Goal: Transaction & Acquisition: Purchase product/service

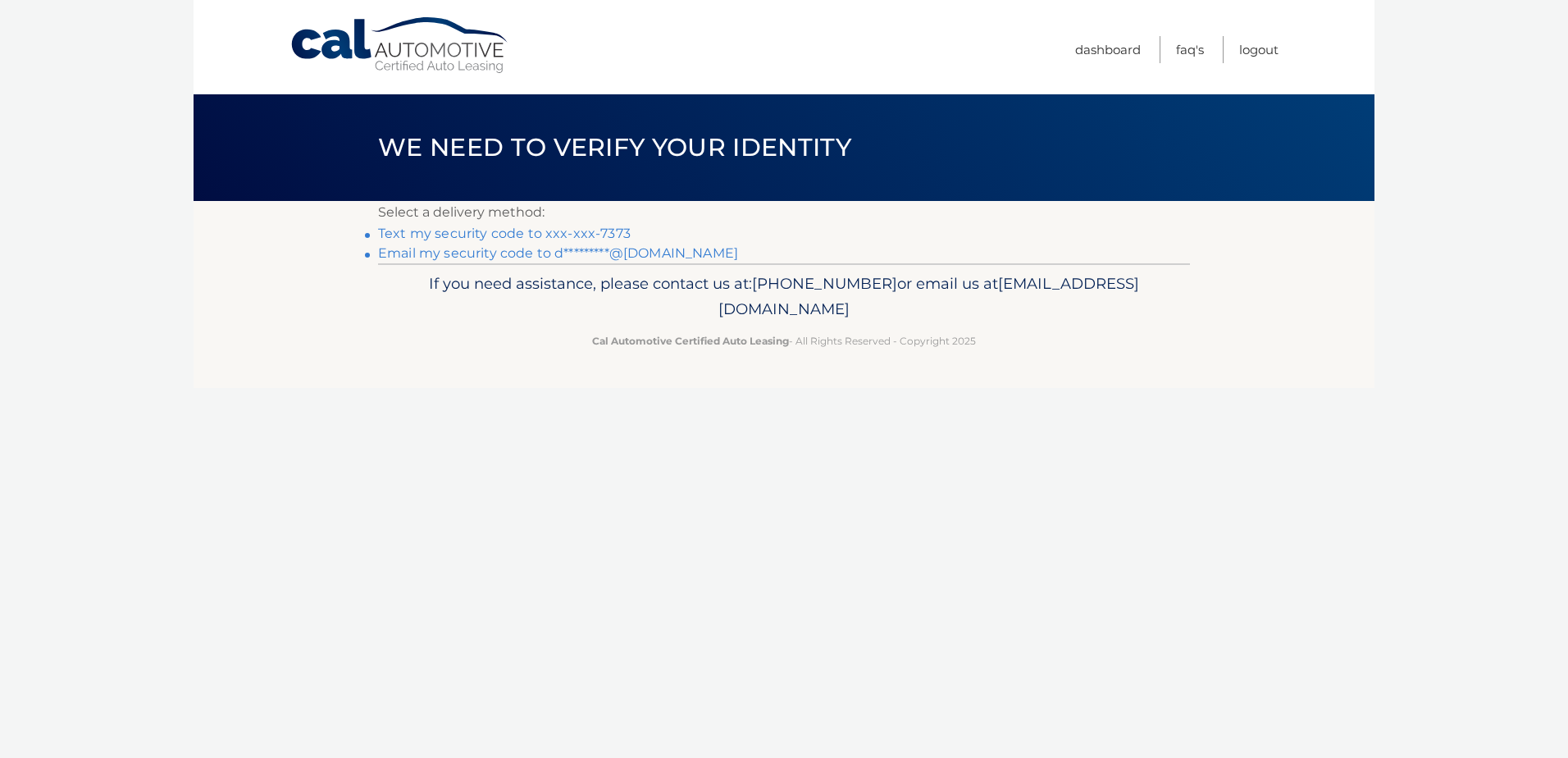
click at [594, 228] on link "Text my security code to xxx-xxx-7373" at bounding box center [504, 233] width 253 height 16
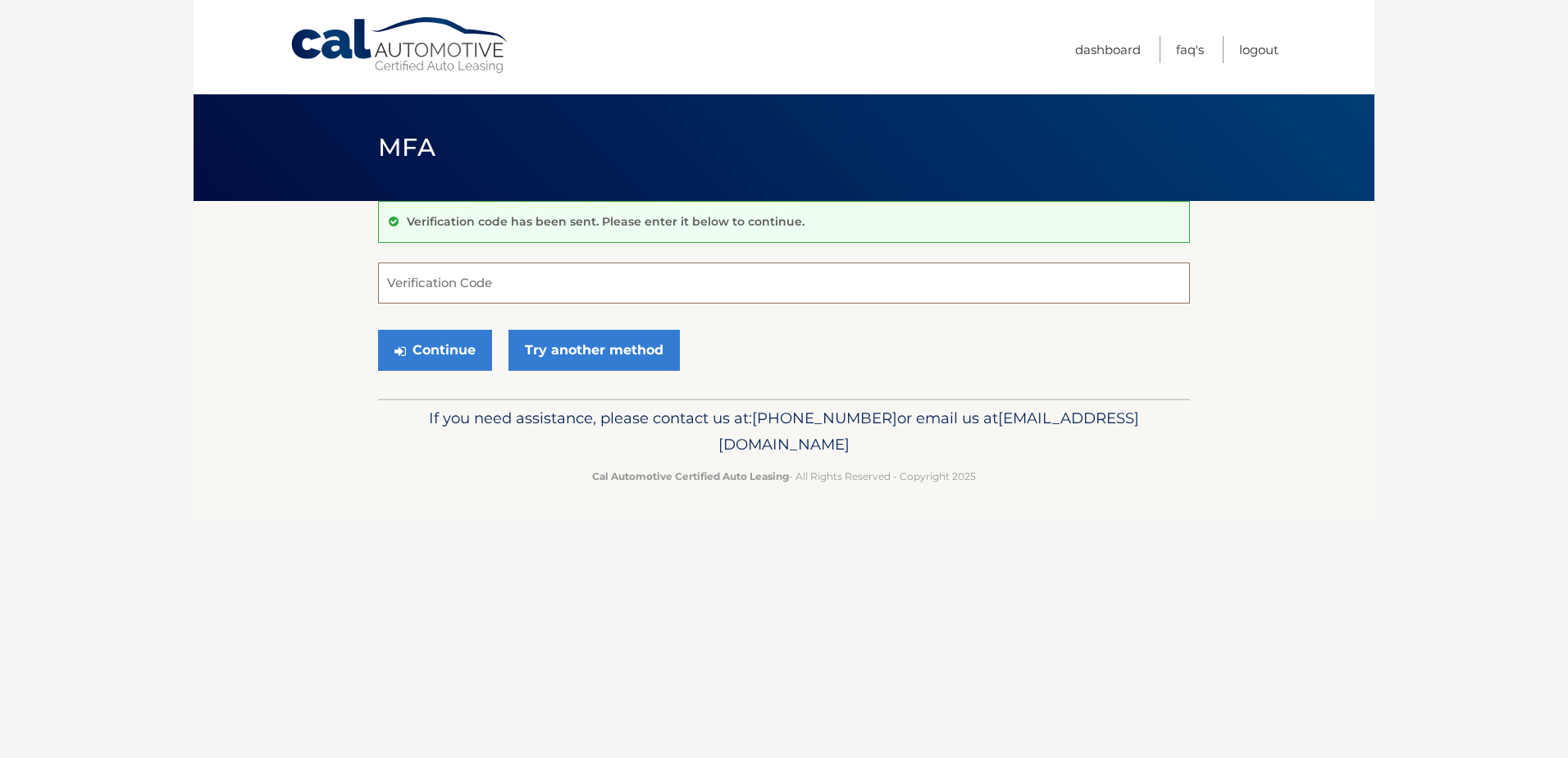
click at [567, 278] on input "Verification Code" at bounding box center [783, 283] width 811 height 41
type input "416083"
click at [378, 330] on button "Continue" at bounding box center [434, 351] width 114 height 41
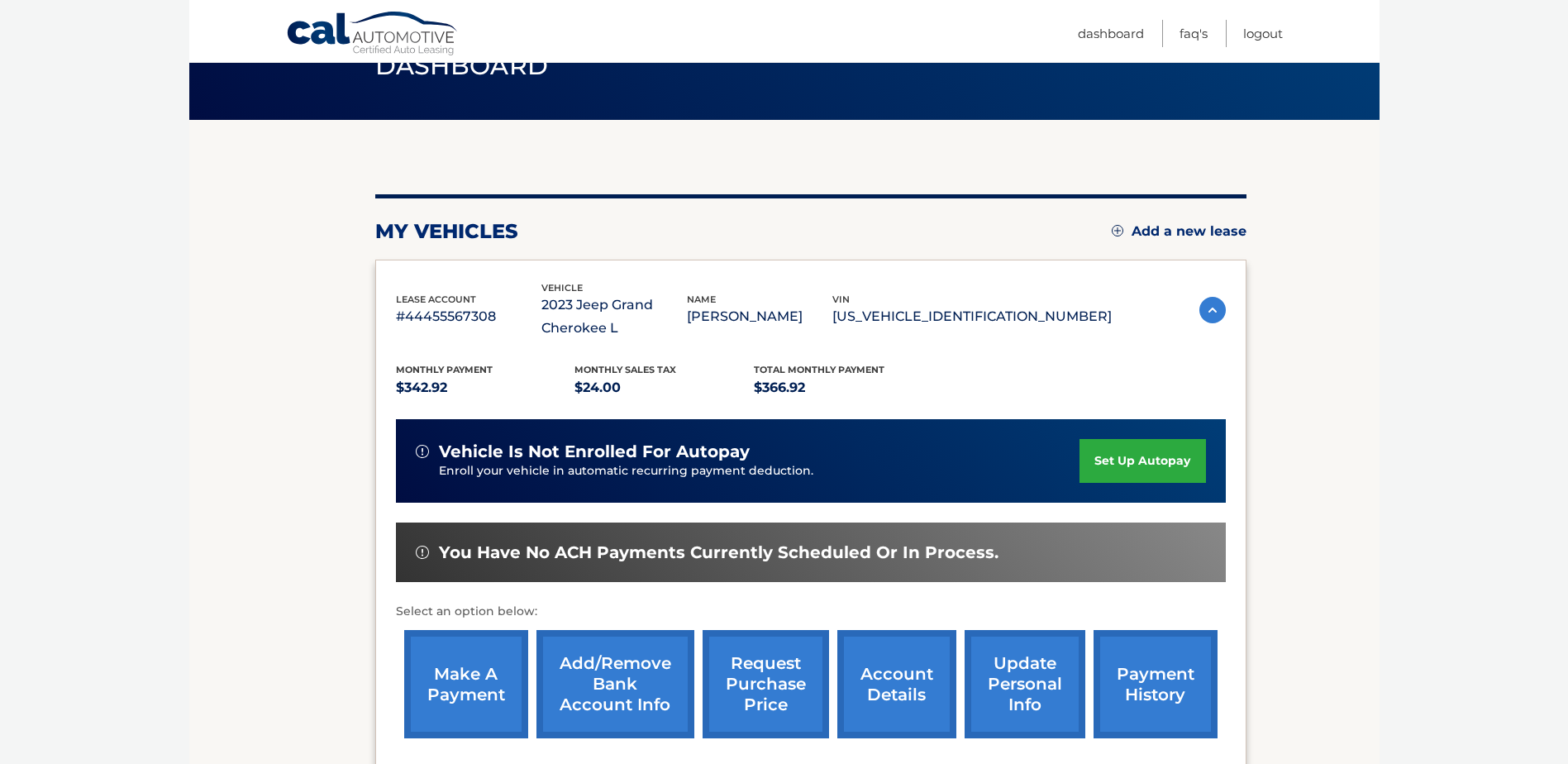
scroll to position [165, 0]
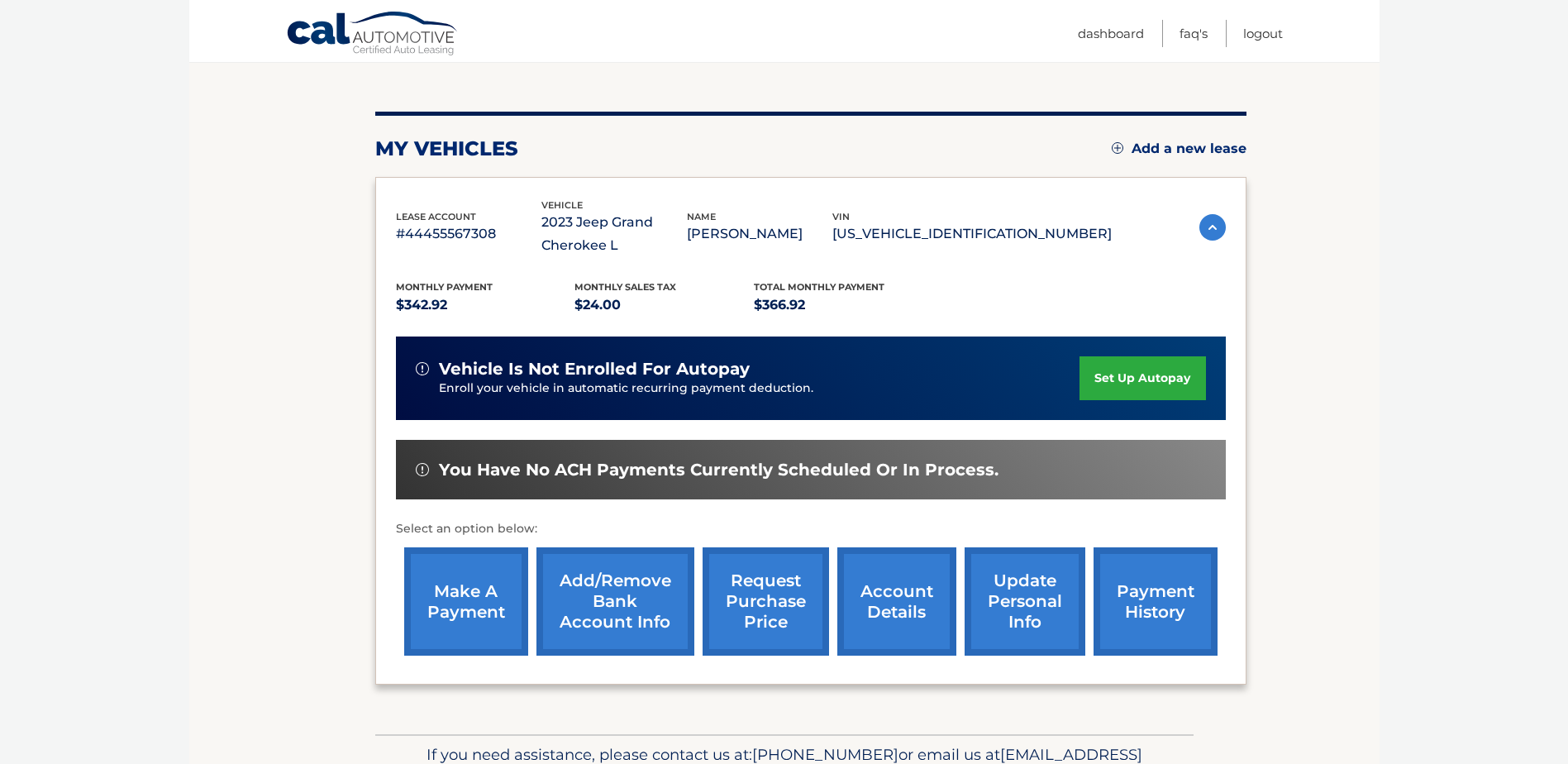
click at [485, 614] on link "make a payment" at bounding box center [465, 602] width 124 height 108
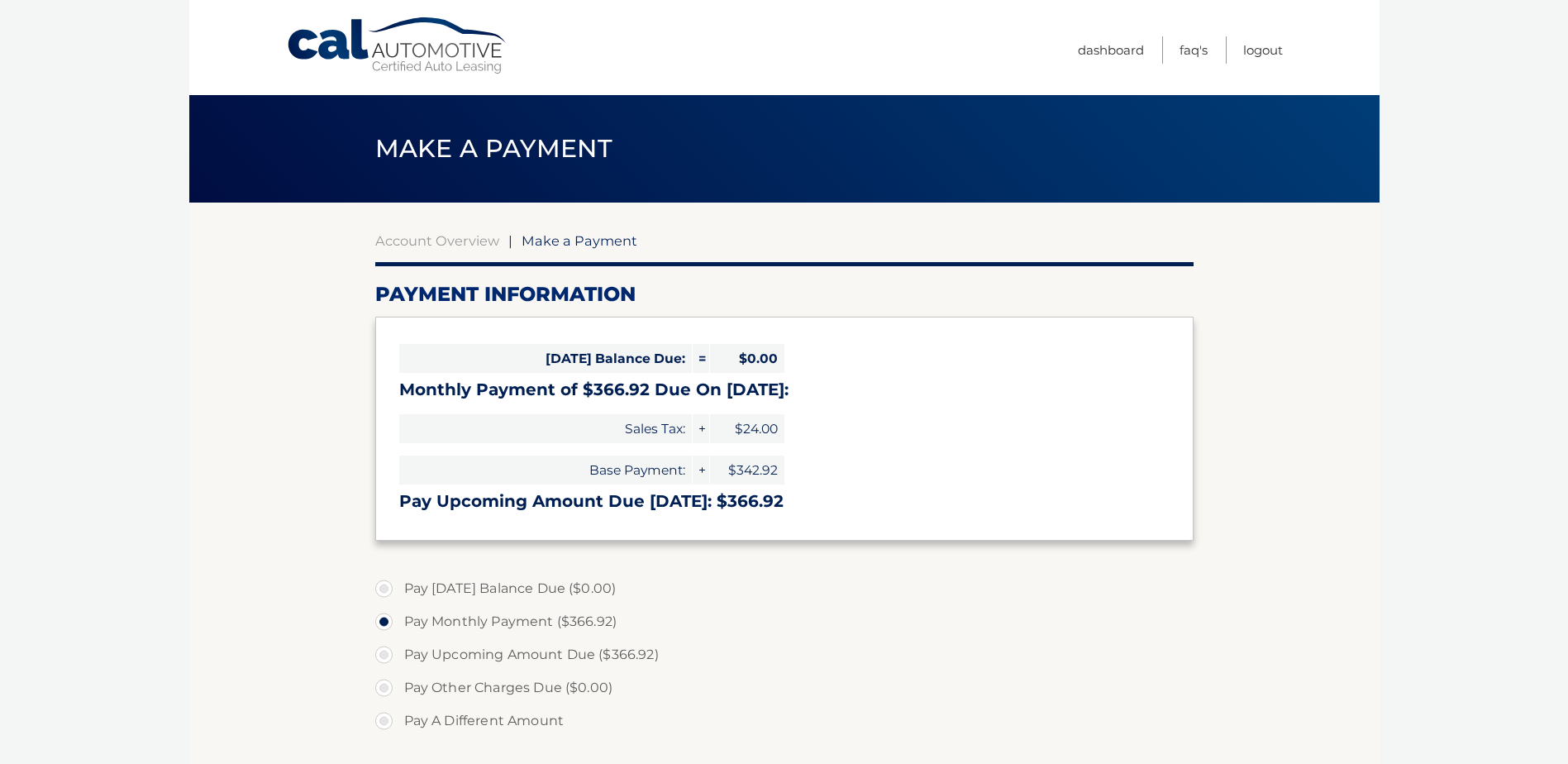
select select "NjE4YzU4NzEtOWVhZi00NDBmLWFkMDEtOTM5YTIyNjc4Njkw"
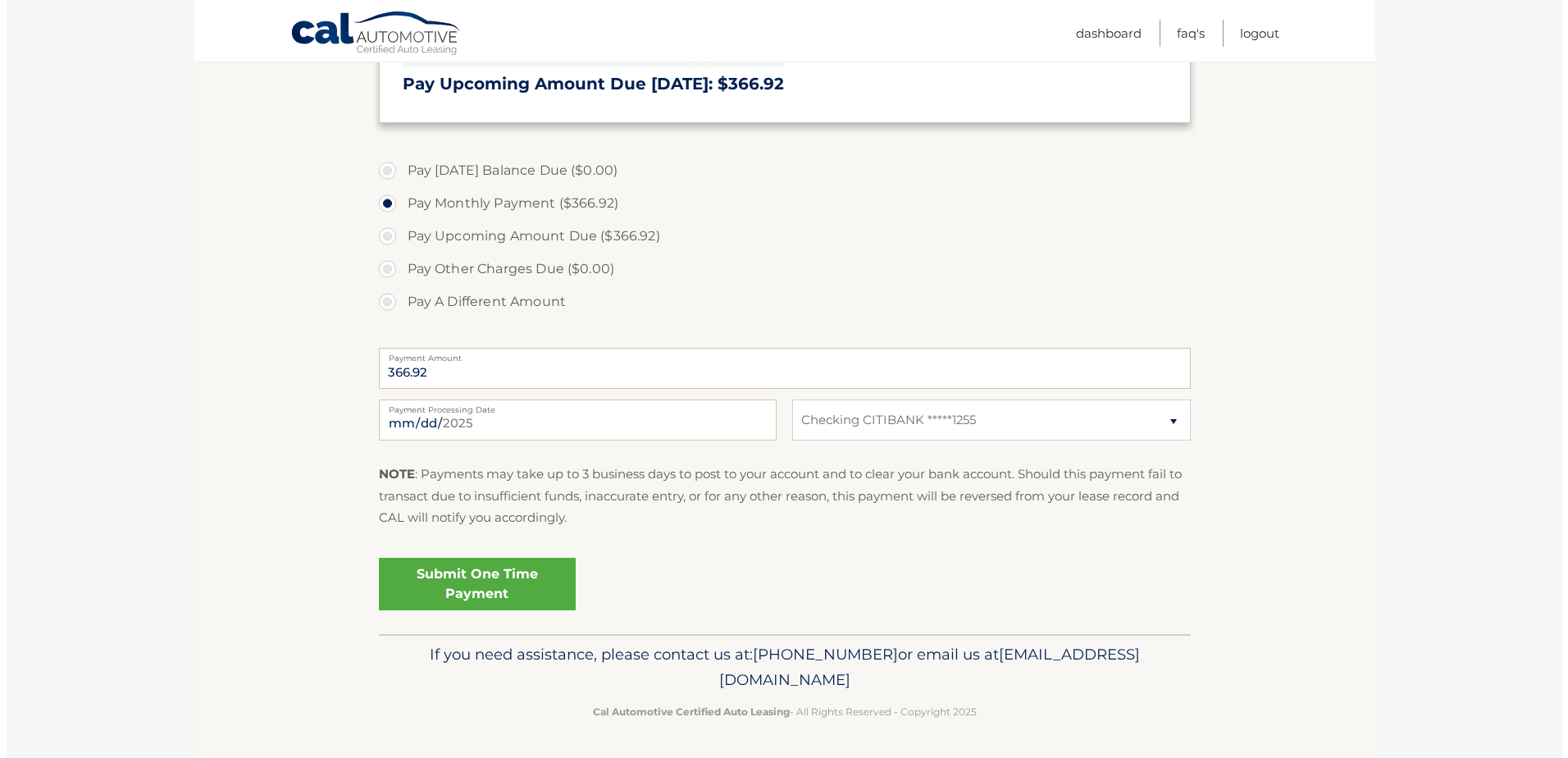
scroll to position [414, 0]
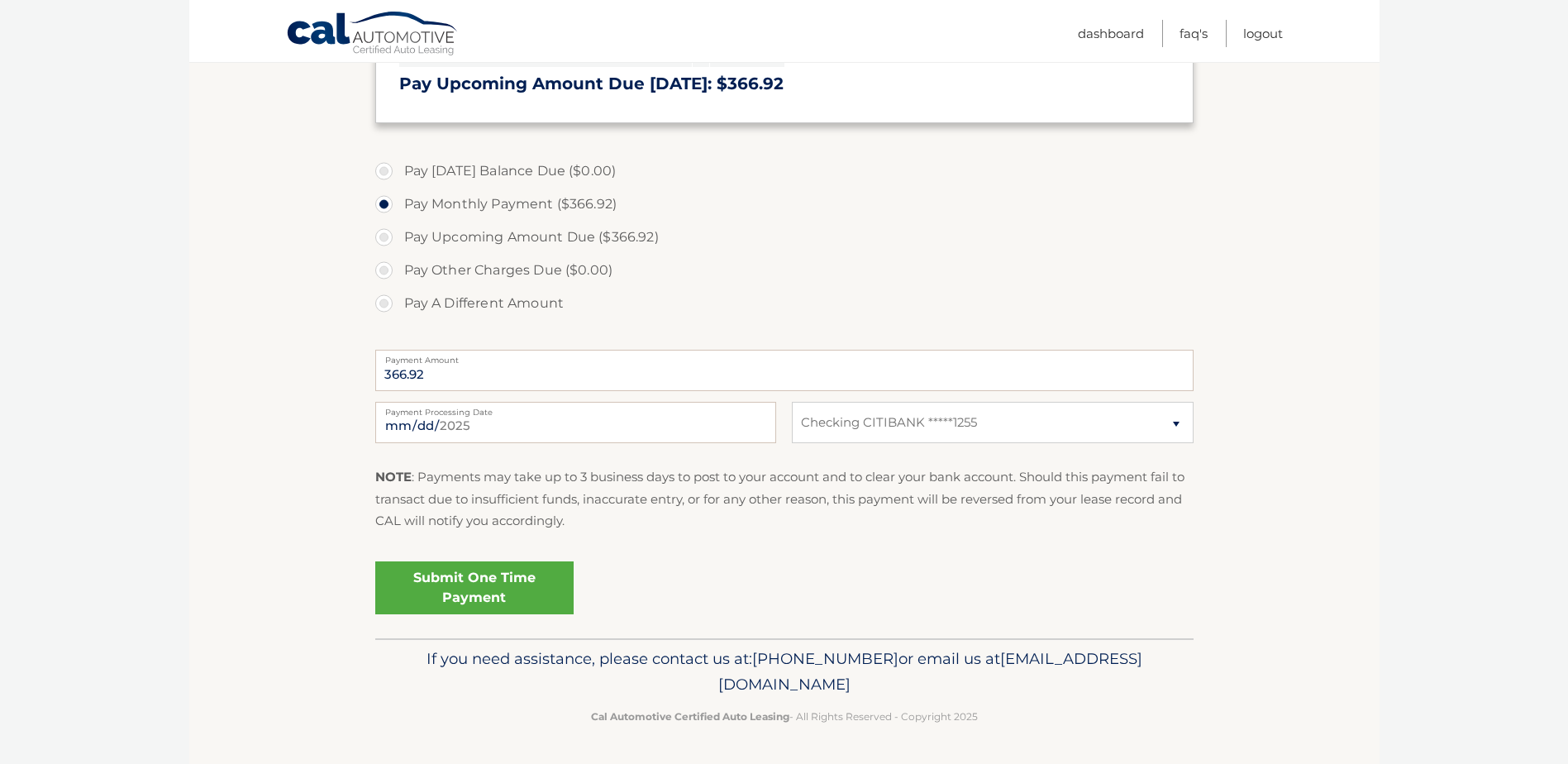
click at [523, 601] on link "Submit One Time Payment" at bounding box center [474, 588] width 198 height 53
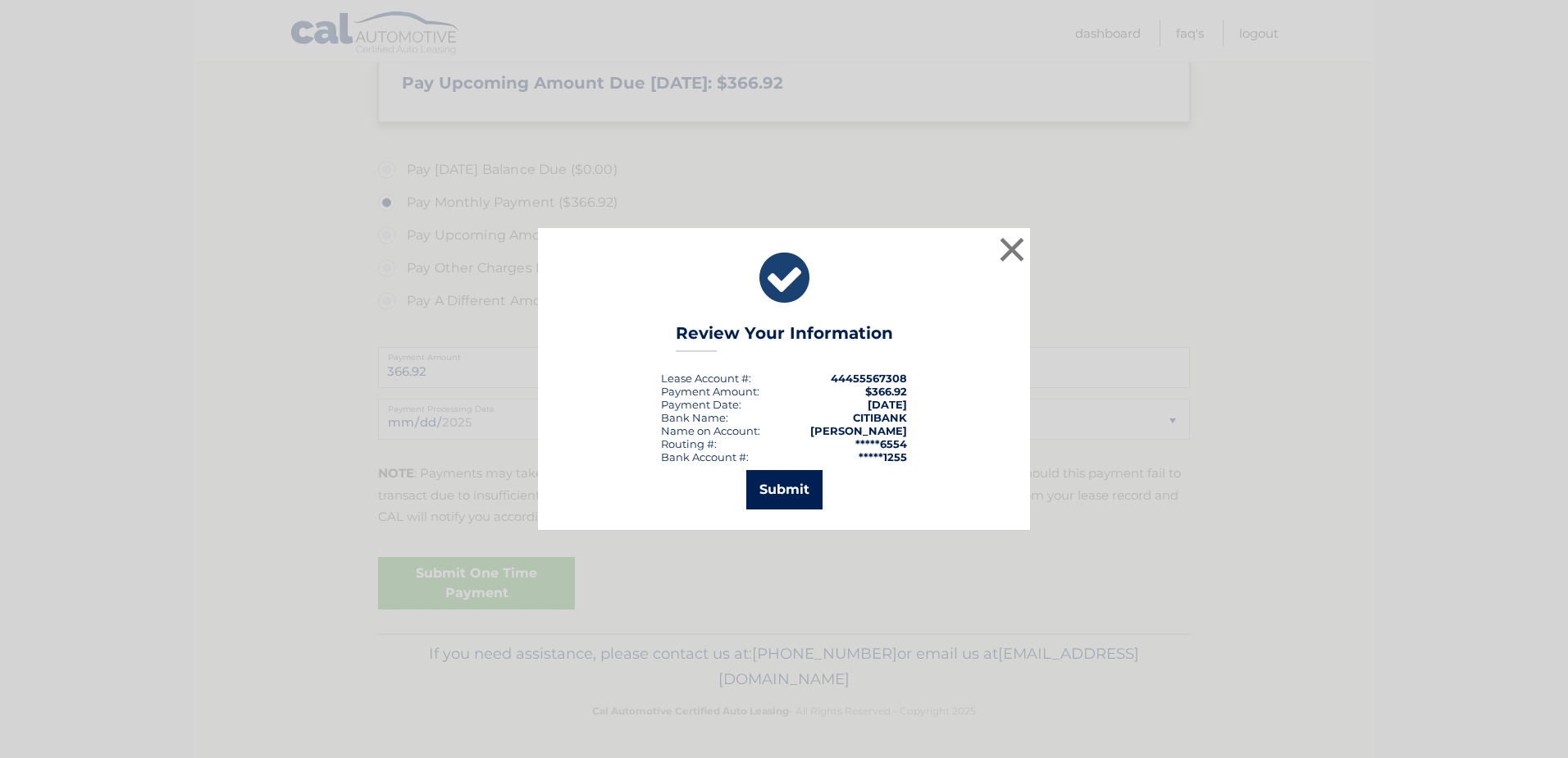
click at [807, 495] on button "Submit" at bounding box center [784, 490] width 76 height 40
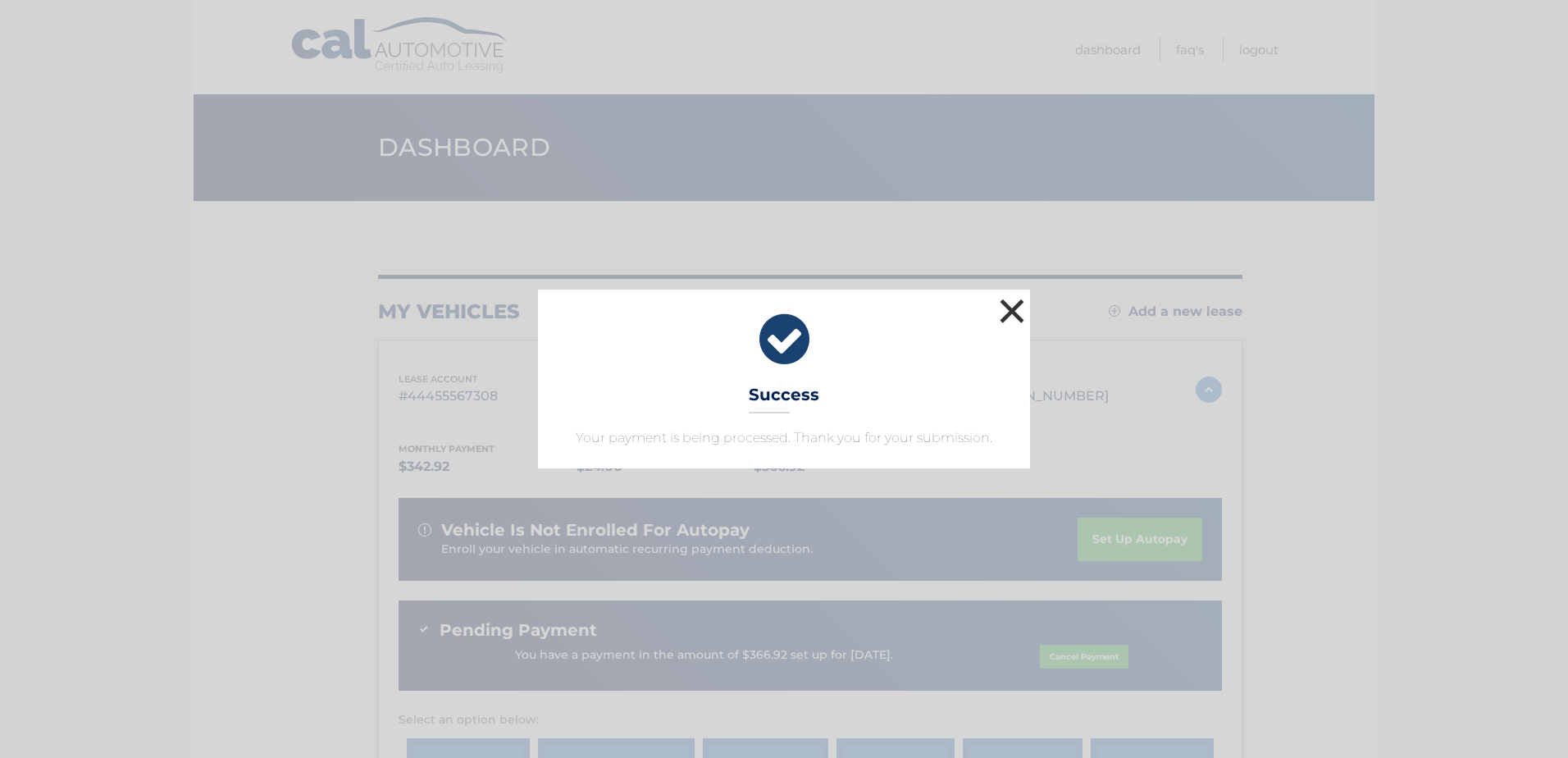
click at [1007, 319] on button "×" at bounding box center [1011, 310] width 33 height 33
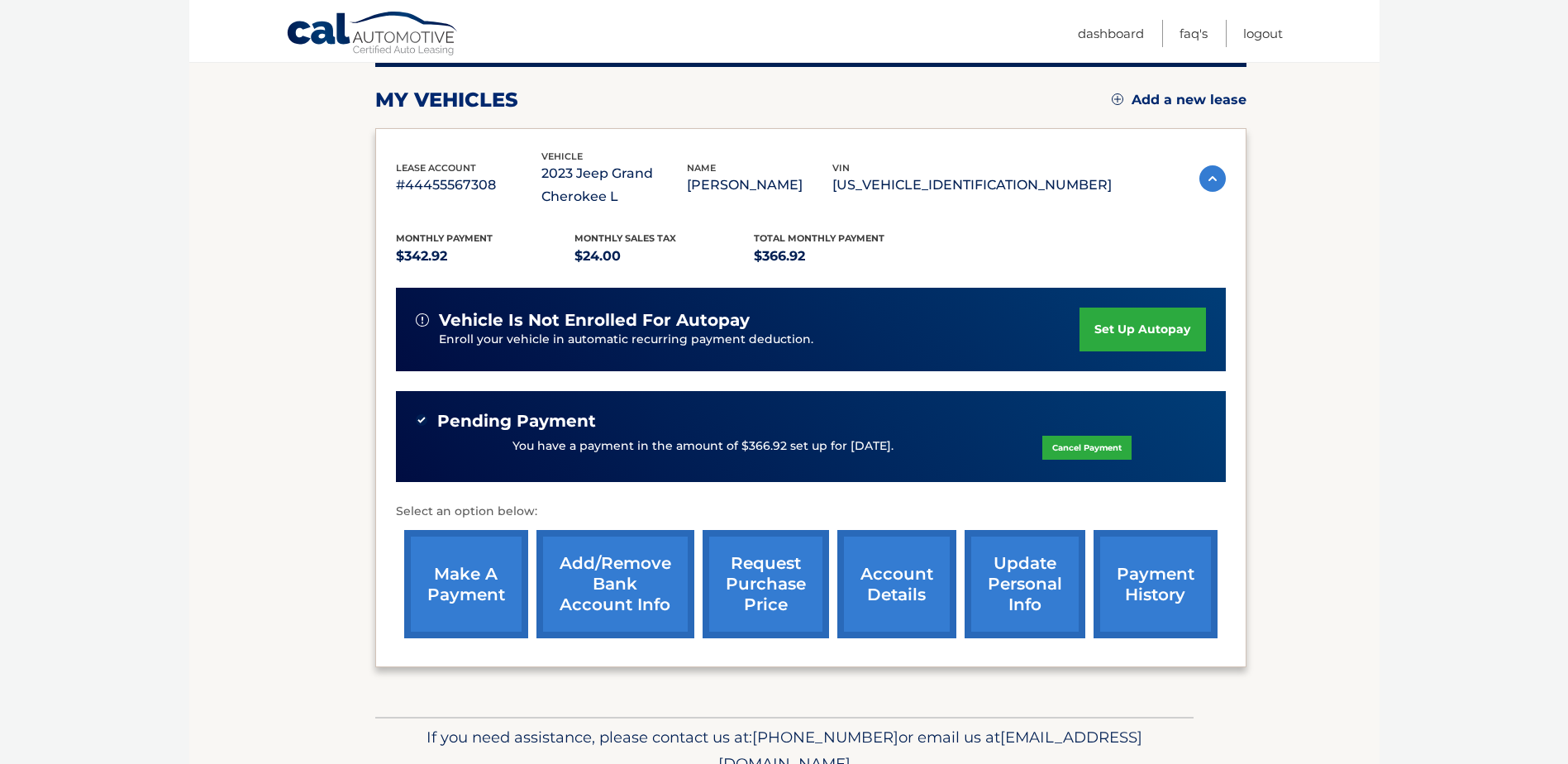
scroll to position [293, 0]
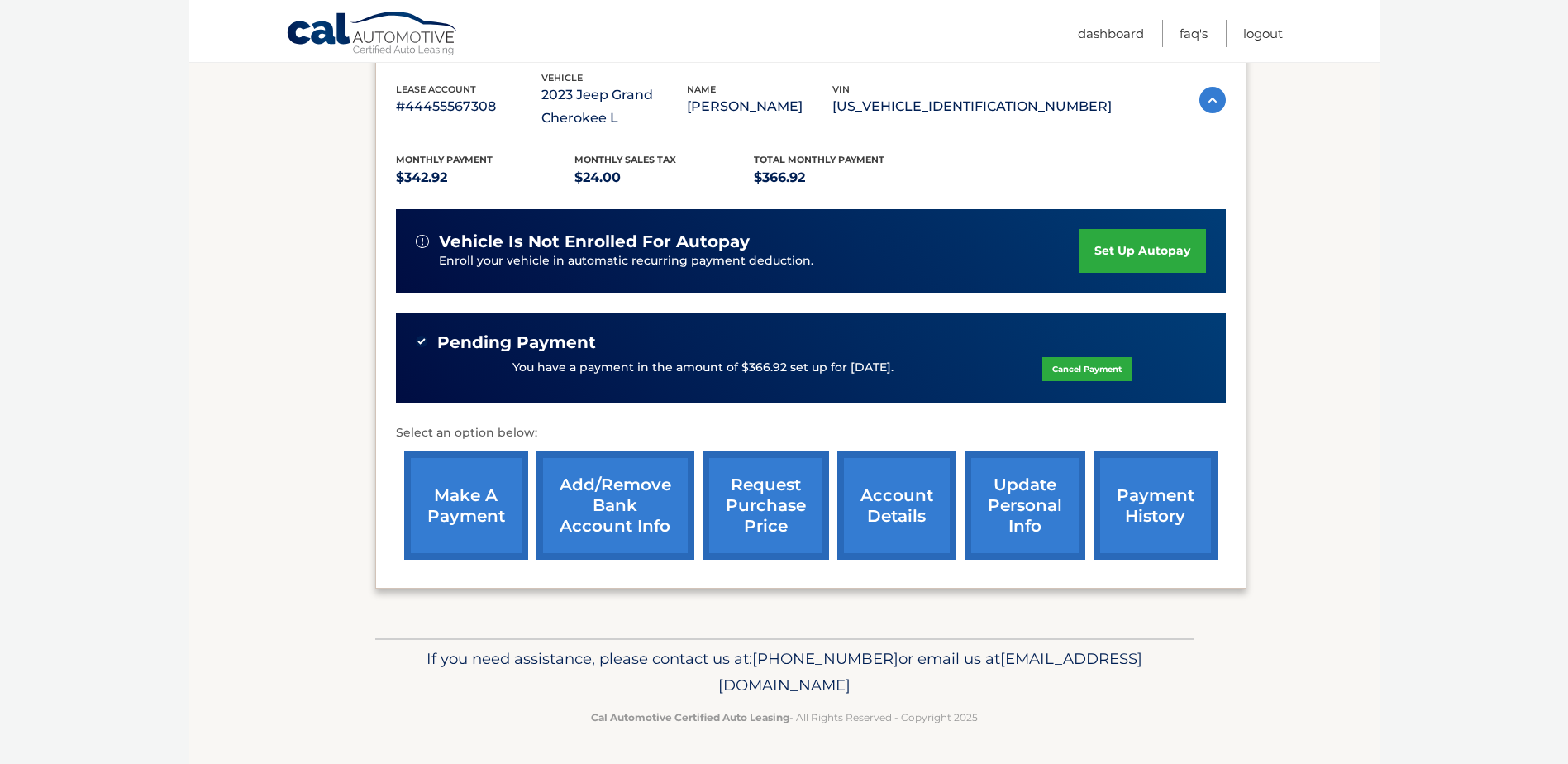
click at [765, 525] on link "request purchase price" at bounding box center [765, 506] width 126 height 108
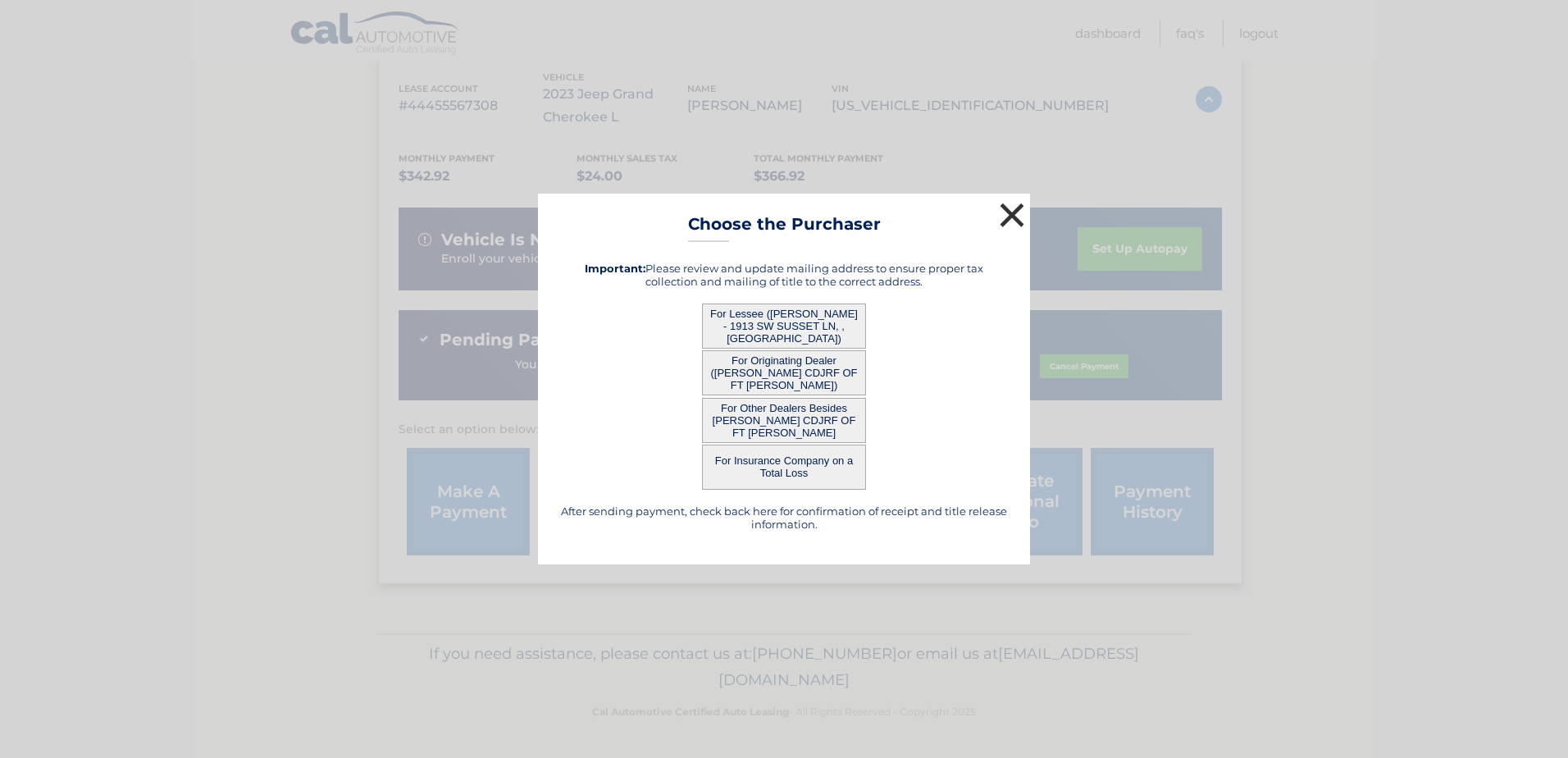
click at [1010, 213] on button "×" at bounding box center [1011, 215] width 33 height 33
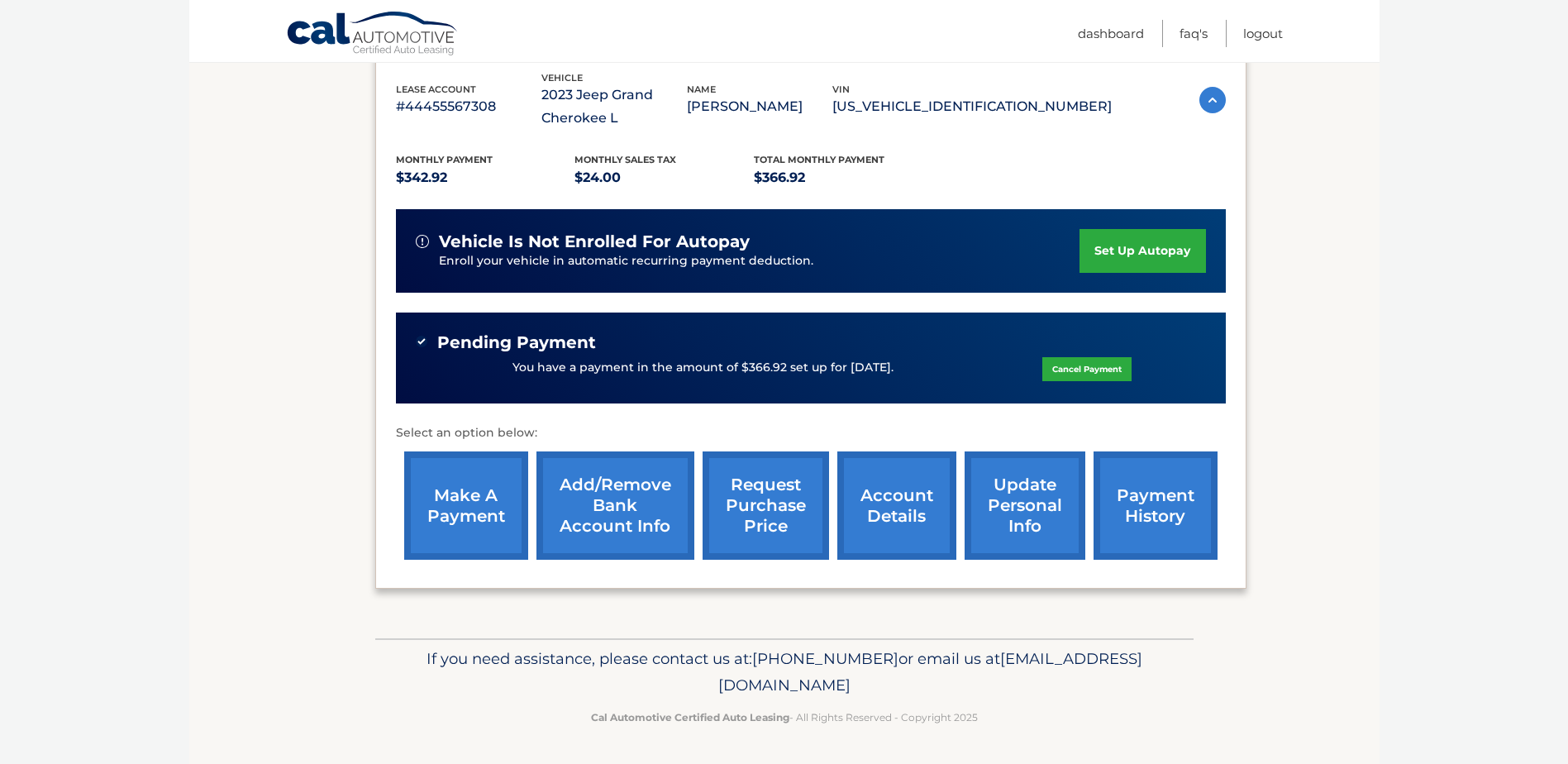
click at [903, 514] on link "account details" at bounding box center [896, 506] width 119 height 108
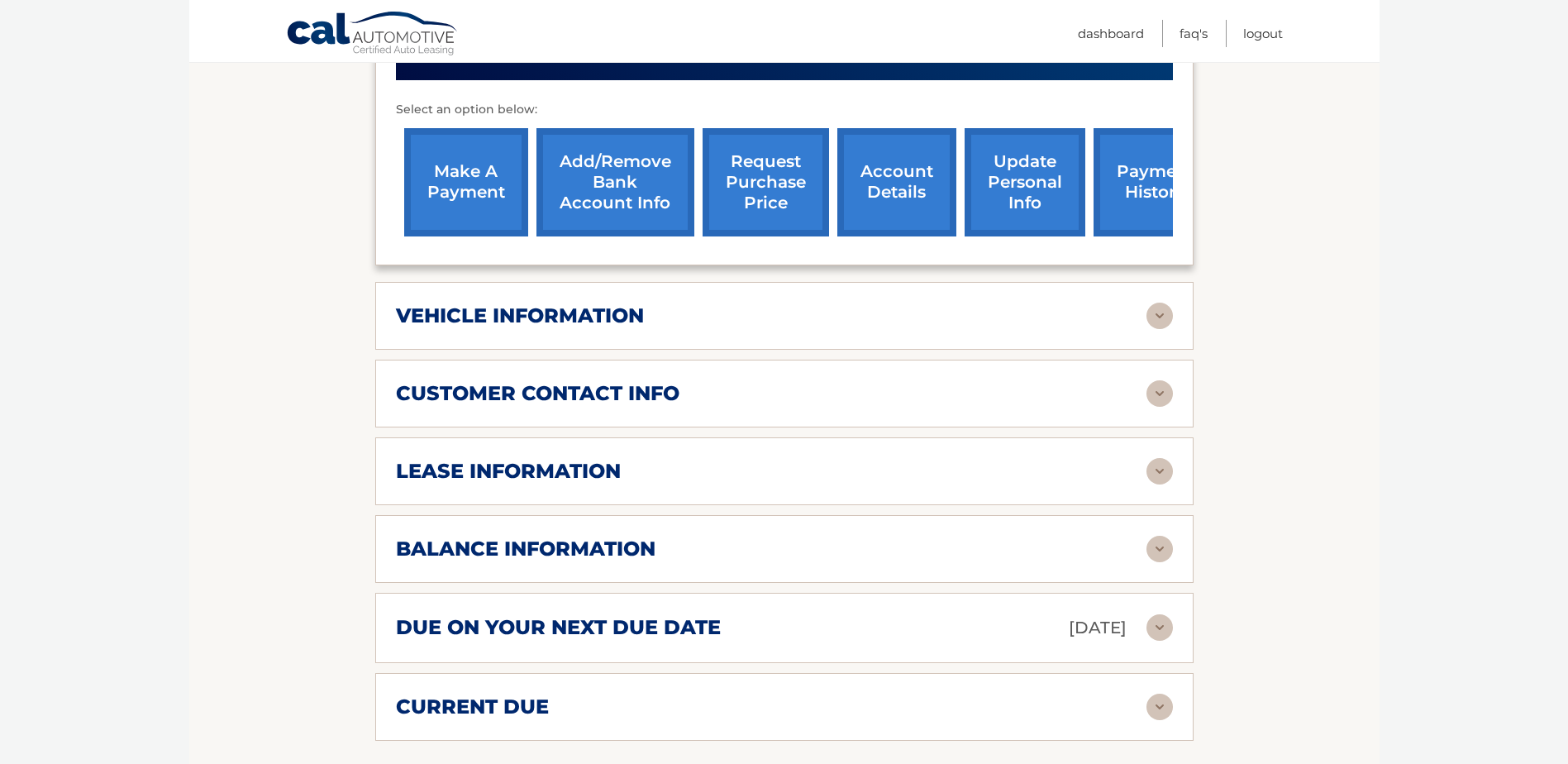
scroll to position [661, 0]
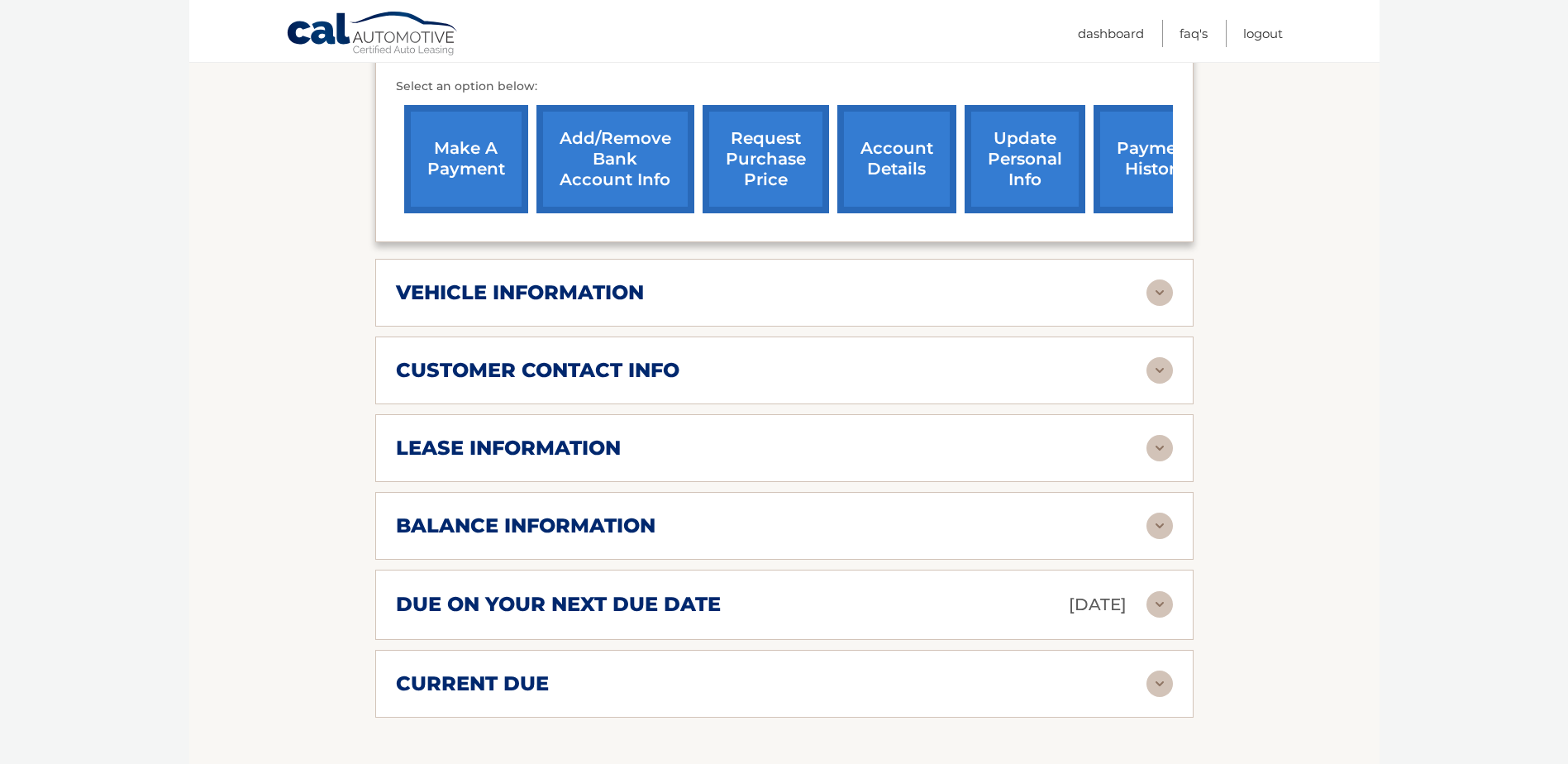
click at [1156, 444] on img at bounding box center [1160, 449] width 27 height 27
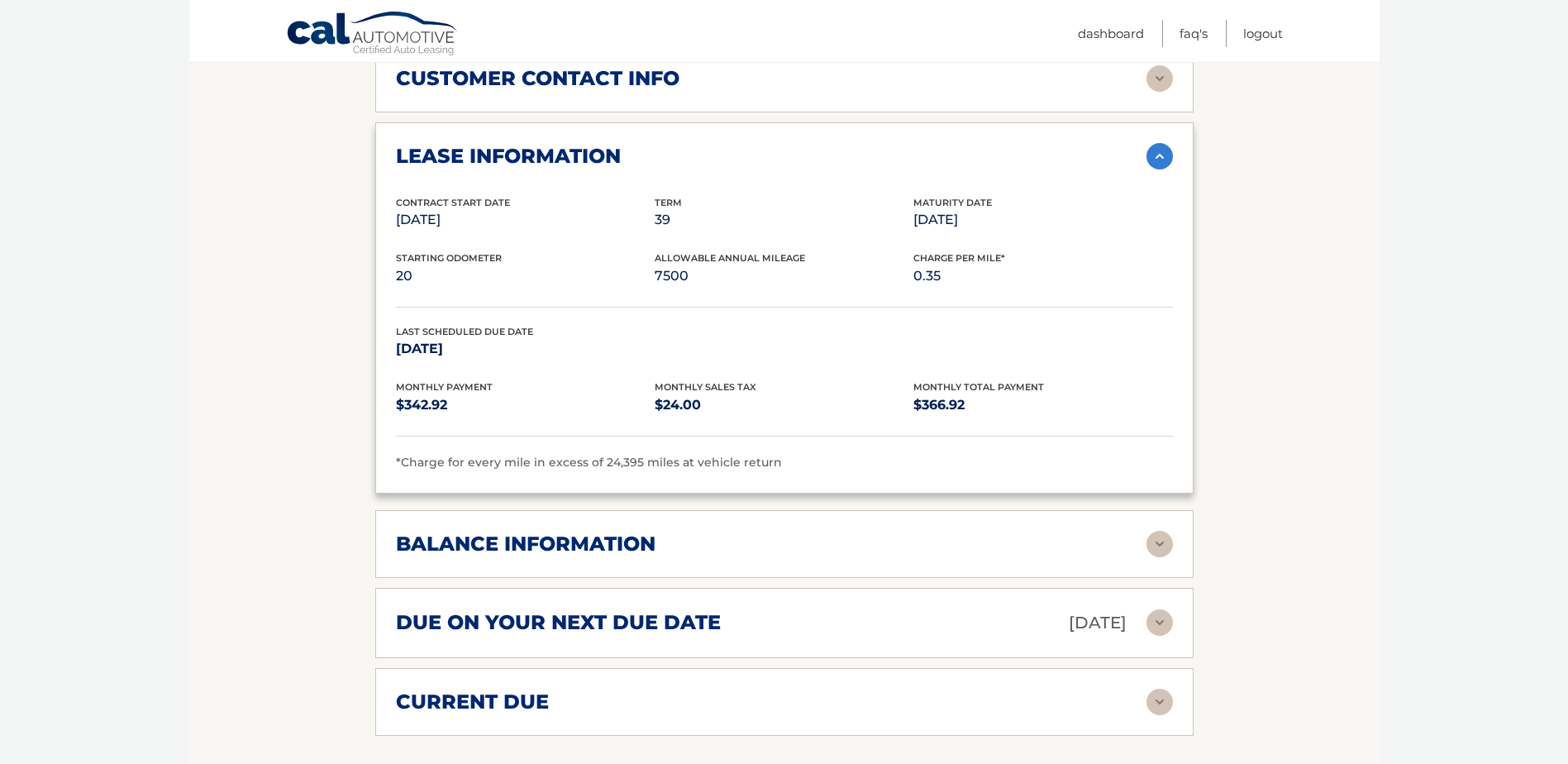
scroll to position [992, 0]
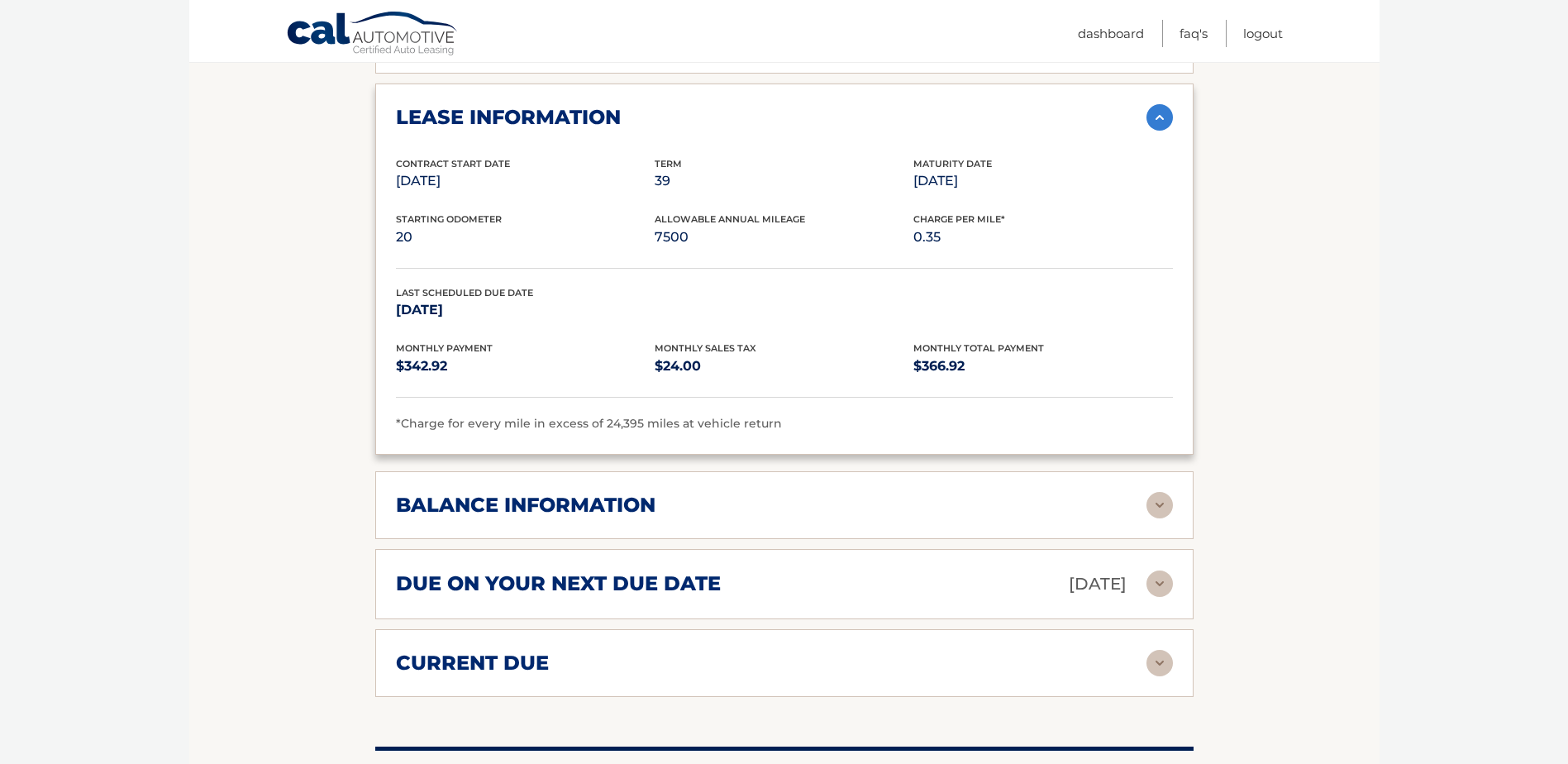
click at [1166, 507] on img at bounding box center [1160, 506] width 27 height 27
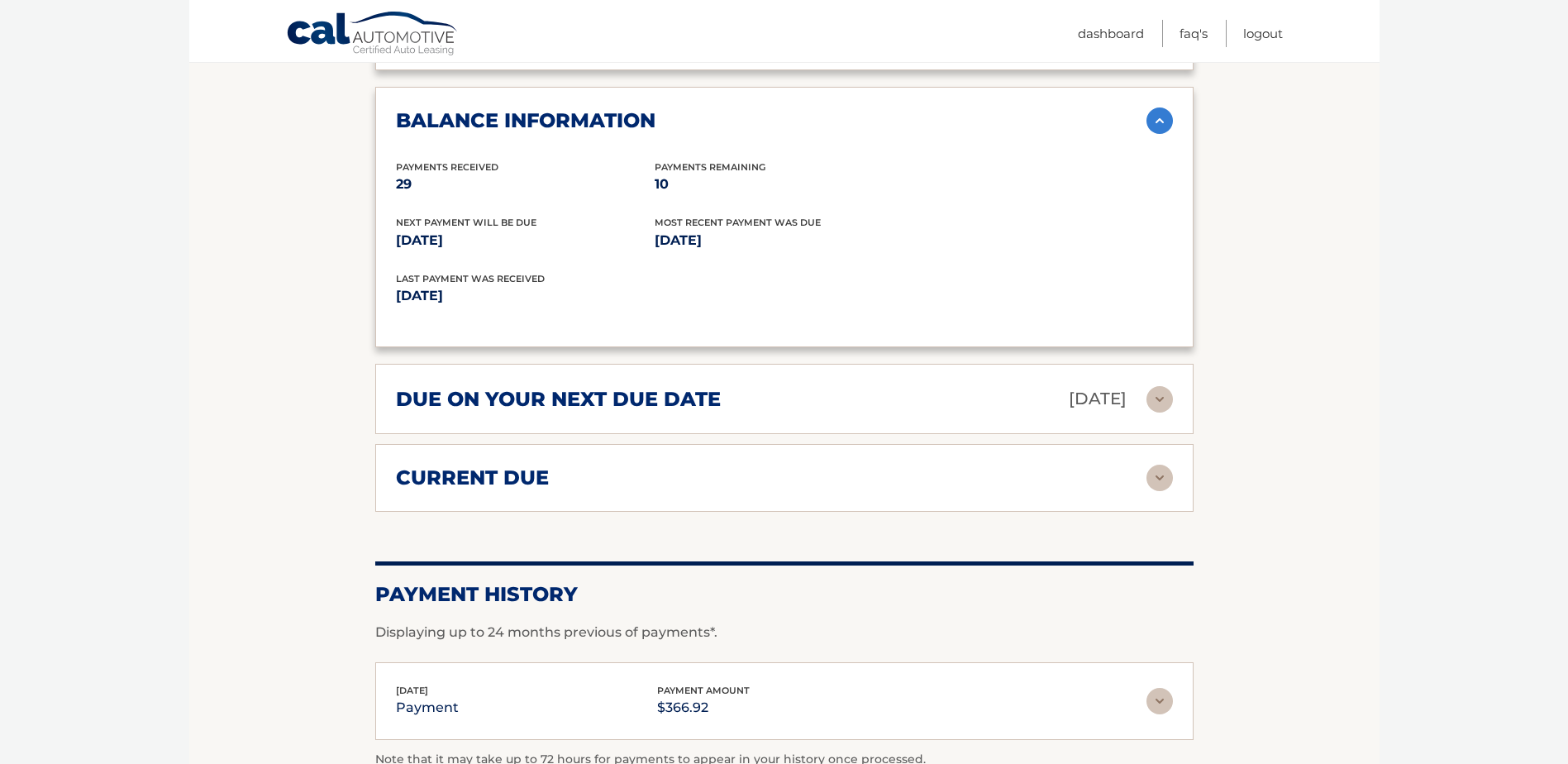
scroll to position [1405, 0]
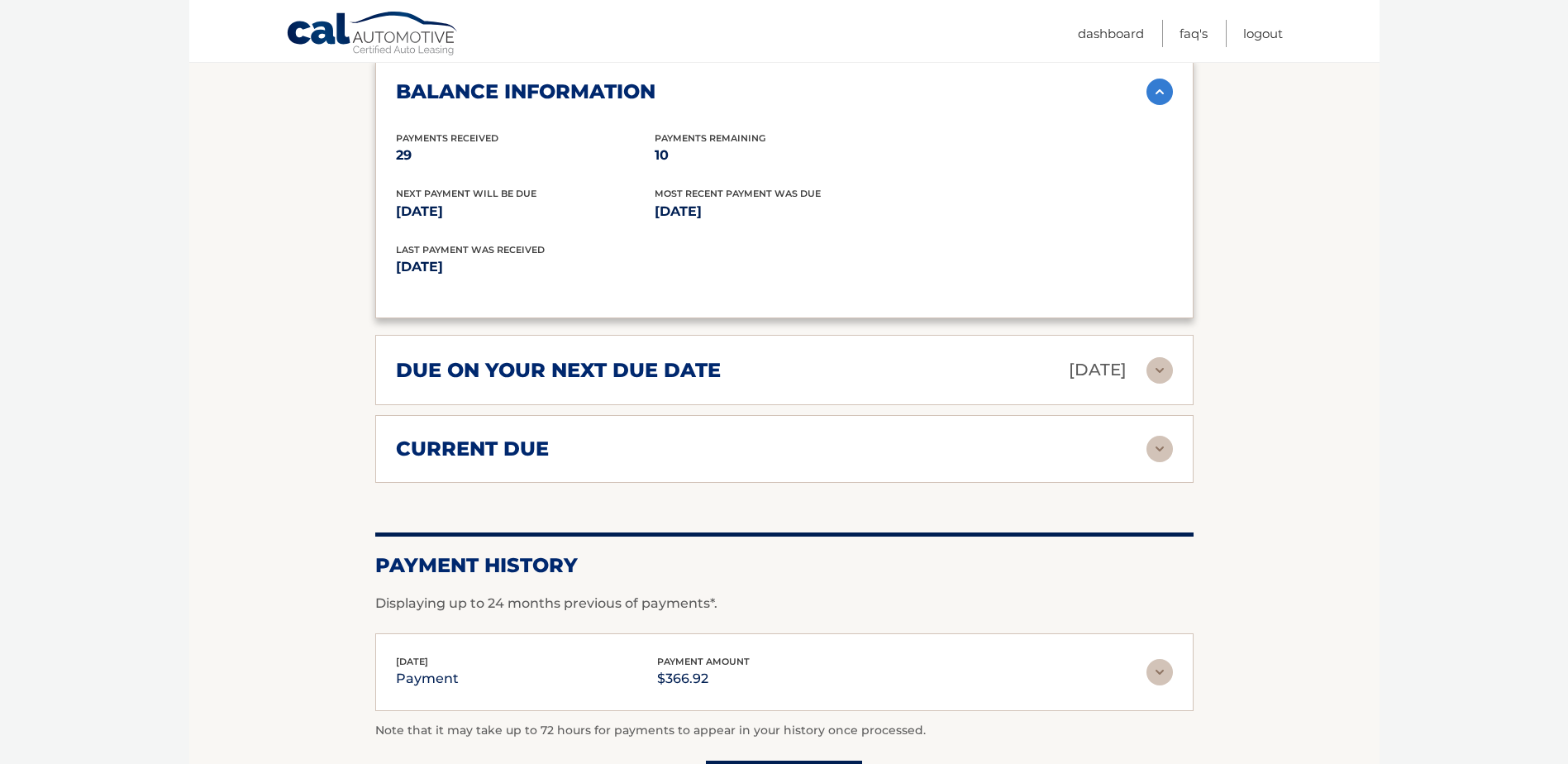
click at [1167, 453] on img at bounding box center [1160, 449] width 27 height 27
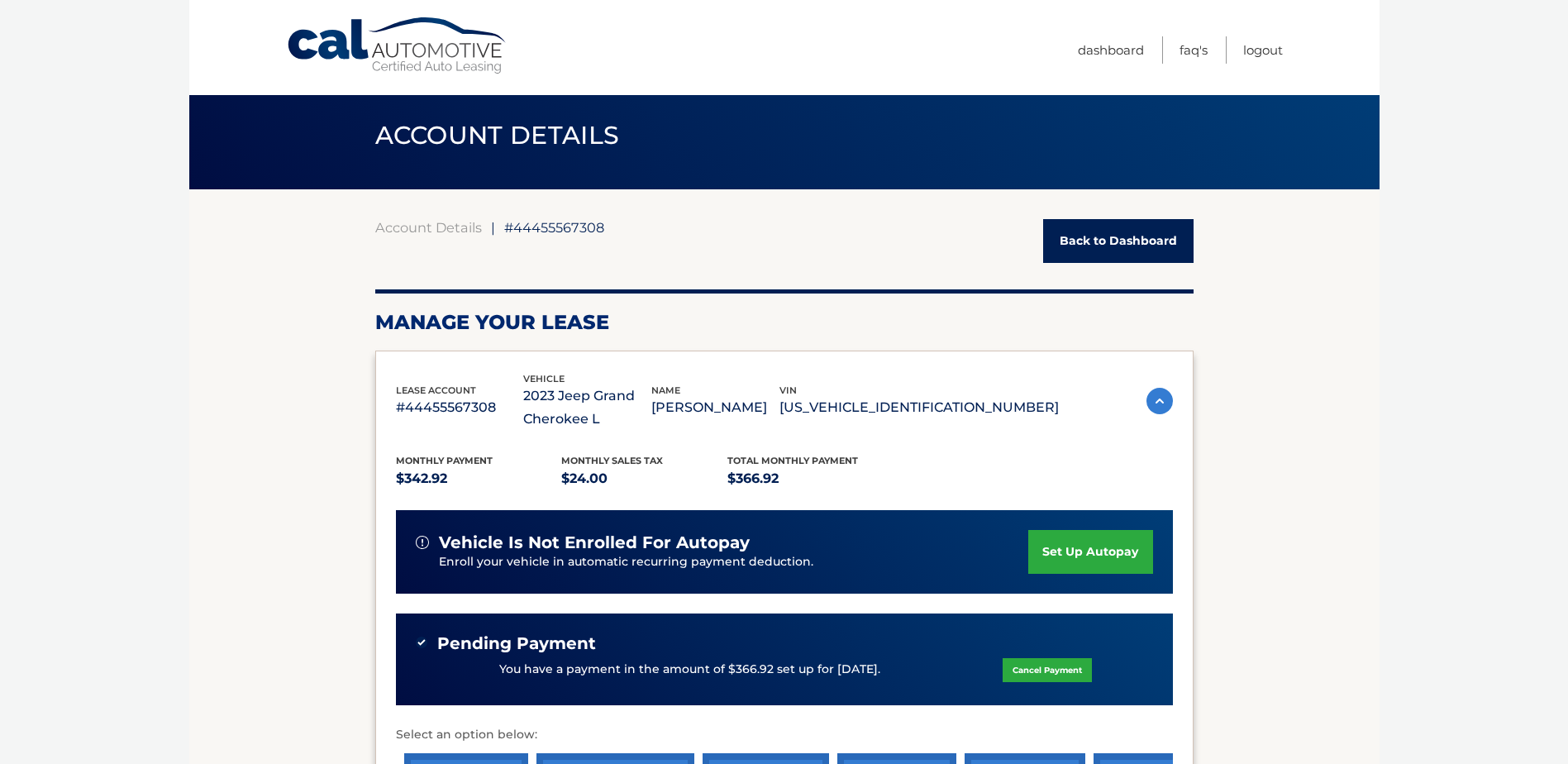
scroll to position [0, 0]
